Goal: Transaction & Acquisition: Purchase product/service

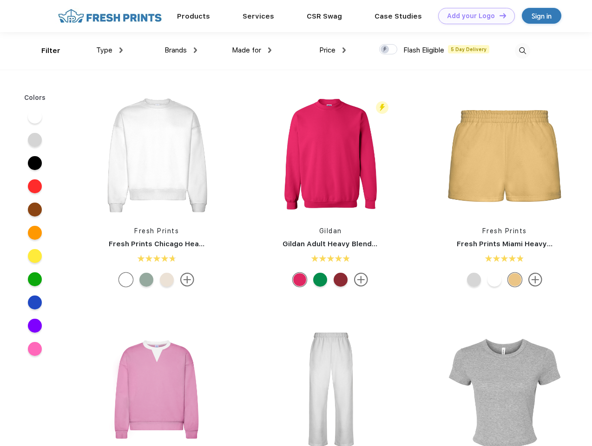
scroll to position [0, 0]
click at [473, 16] on link "Add your Logo Design Tool" at bounding box center [476, 16] width 77 height 16
click at [0, 0] on div "Design Tool" at bounding box center [0, 0] width 0 height 0
click at [499, 15] on link "Add your Logo Design Tool" at bounding box center [476, 16] width 77 height 16
click at [45, 51] on div "Filter" at bounding box center [50, 51] width 19 height 11
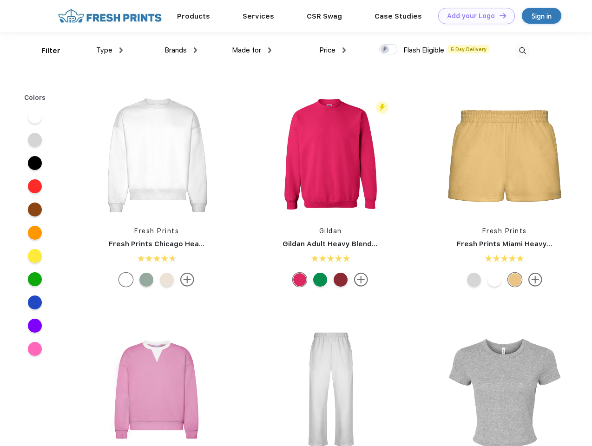
click at [110, 50] on span "Type" at bounding box center [104, 50] width 16 height 8
click at [181, 50] on span "Brands" at bounding box center [176, 50] width 22 height 8
click at [252, 50] on span "Made for" at bounding box center [246, 50] width 29 height 8
click at [333, 50] on span "Price" at bounding box center [327, 50] width 16 height 8
click at [389, 50] on div at bounding box center [388, 49] width 18 height 10
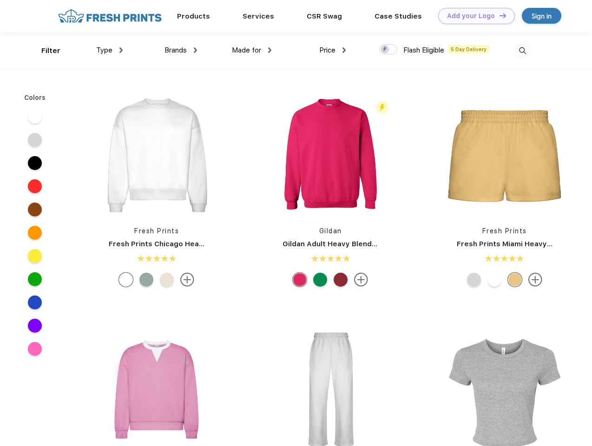
click at [385, 50] on input "checkbox" at bounding box center [382, 47] width 6 height 6
click at [523, 51] on img at bounding box center [522, 50] width 15 height 15
